Goal: Information Seeking & Learning: Find specific fact

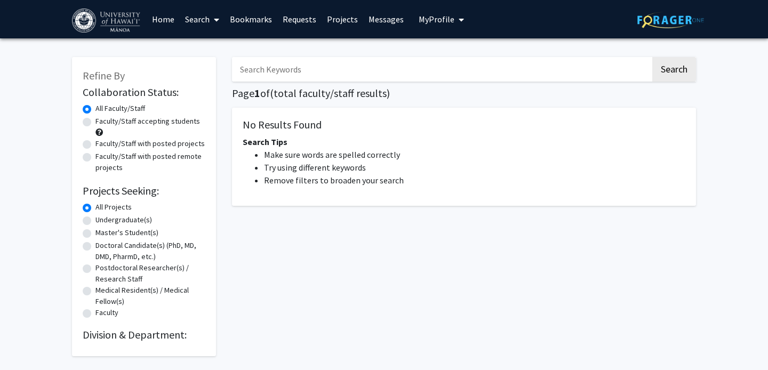
click at [262, 67] on input "Search Keywords" at bounding box center [441, 69] width 419 height 25
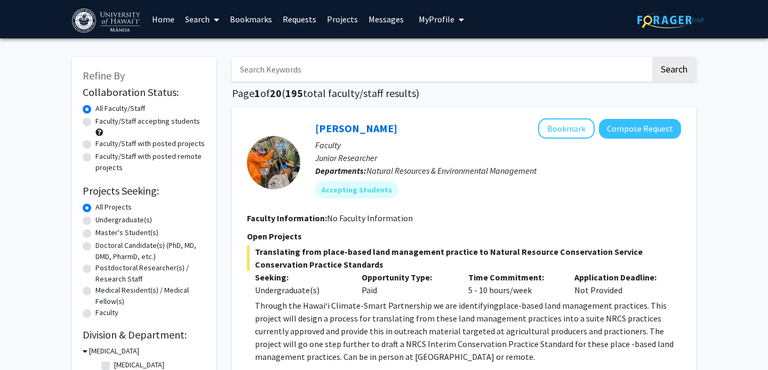
click at [300, 70] on input "Search Keywords" at bounding box center [441, 69] width 419 height 25
type input "Microbiome"
click at [652, 57] on button "Search" at bounding box center [674, 69] width 44 height 25
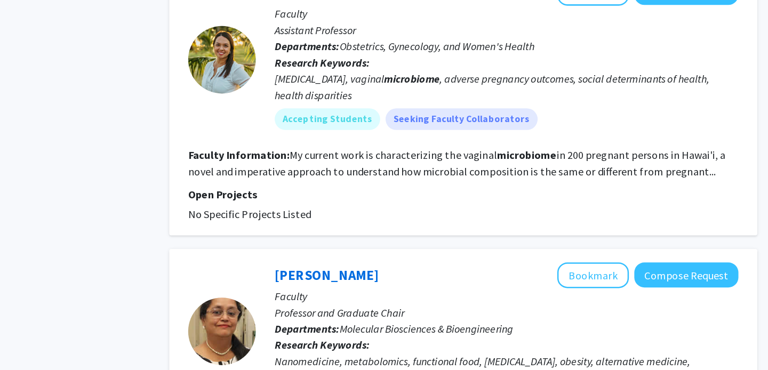
scroll to position [1079, 0]
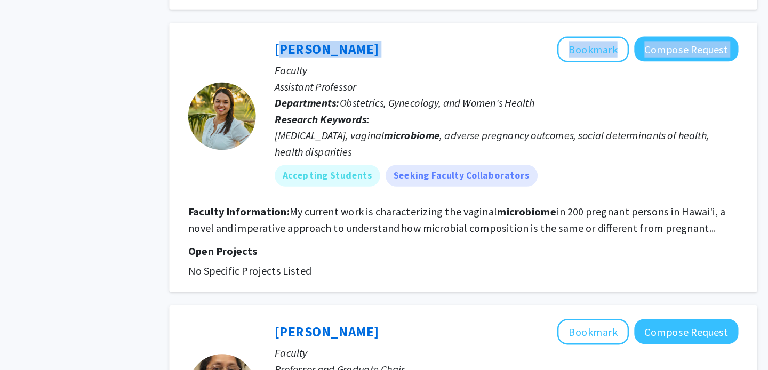
copy div "[PERSON_NAME] Bookmark Compose Request"
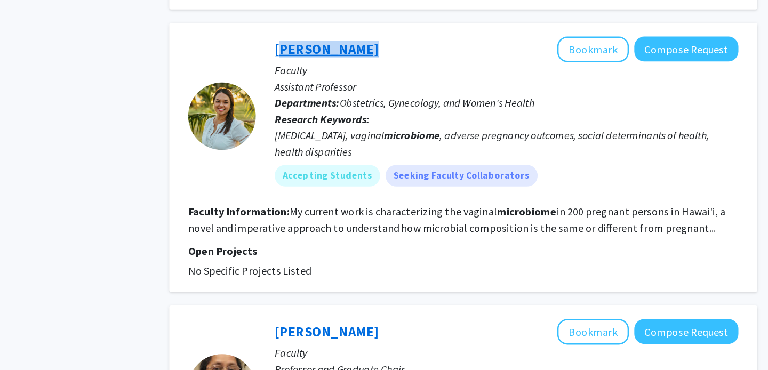
copy link "[PERSON_NAME]"
drag, startPoint x: 308, startPoint y: 31, endPoint x: 372, endPoint y: 39, distance: 65.0
click at [372, 39] on div "[PERSON_NAME] Bookmark Compose Request Faculty Assistant Professor Departments:…" at bounding box center [490, 92] width 381 height 126
click at [291, 42] on div at bounding box center [273, 92] width 53 height 126
